Goal: Navigation & Orientation: Find specific page/section

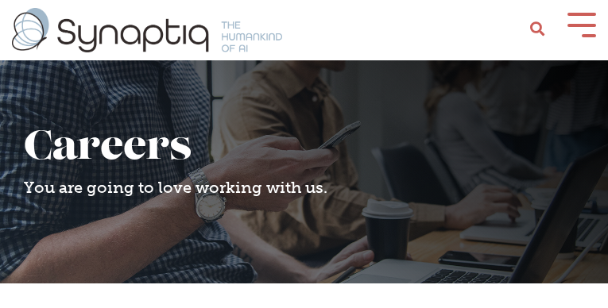
scroll to position [0, 7]
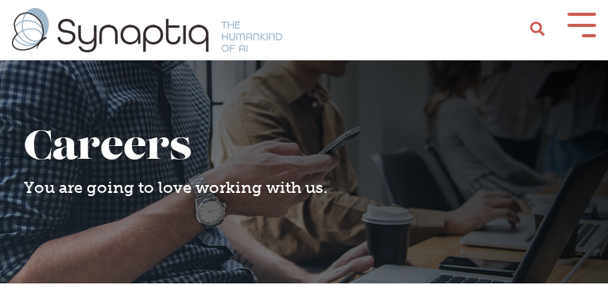
scroll to position [0, 7]
